Goal: Task Accomplishment & Management: Use online tool/utility

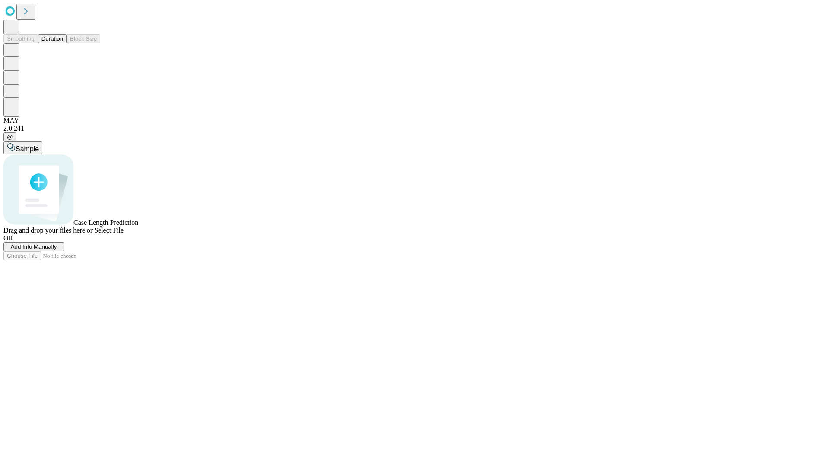
click at [63, 43] on button "Duration" at bounding box center [52, 38] width 29 height 9
click at [57, 250] on span "Add Info Manually" at bounding box center [34, 246] width 46 height 6
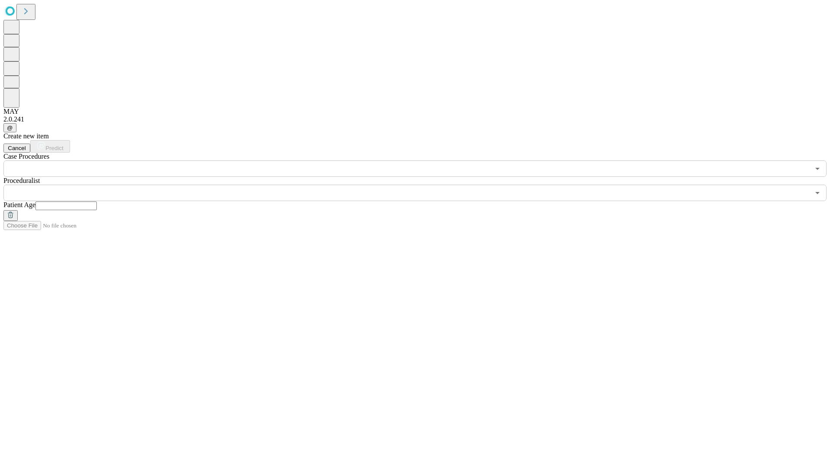
click at [97, 201] on input "text" at bounding box center [65, 205] width 61 height 9
type input "**"
click at [421, 185] on input "text" at bounding box center [406, 193] width 806 height 16
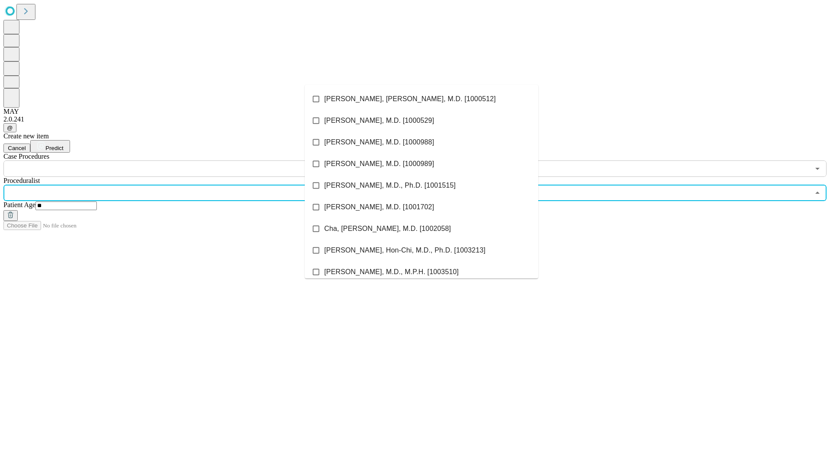
click at [422, 99] on li "[PERSON_NAME], [PERSON_NAME], M.D. [1000512]" at bounding box center [421, 99] width 233 height 22
